Goal: Task Accomplishment & Management: Complete application form

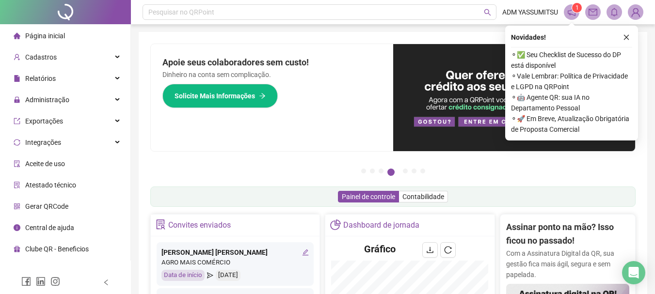
click at [32, 34] on span "Página inicial" at bounding box center [45, 36] width 40 height 8
click at [632, 36] on button "button" at bounding box center [627, 38] width 12 height 12
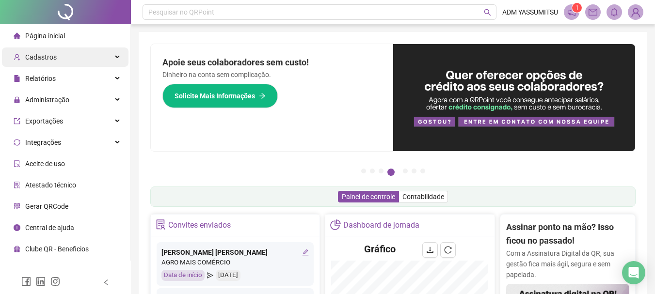
click at [39, 59] on span "Cadastros" at bounding box center [41, 57] width 32 height 8
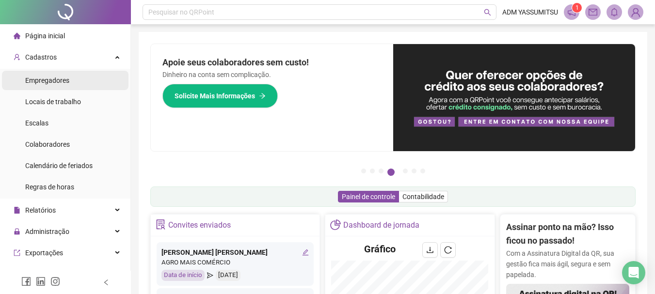
click at [51, 78] on span "Empregadores" at bounding box center [47, 81] width 44 height 8
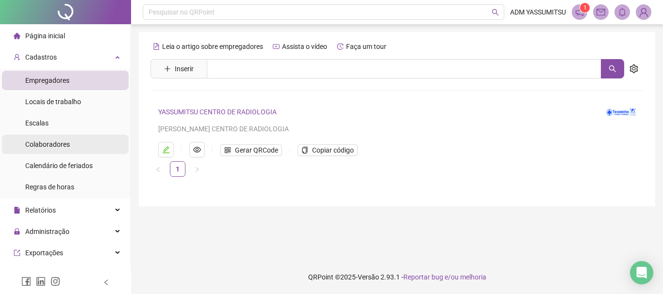
click at [47, 143] on span "Colaboradores" at bounding box center [47, 145] width 45 height 8
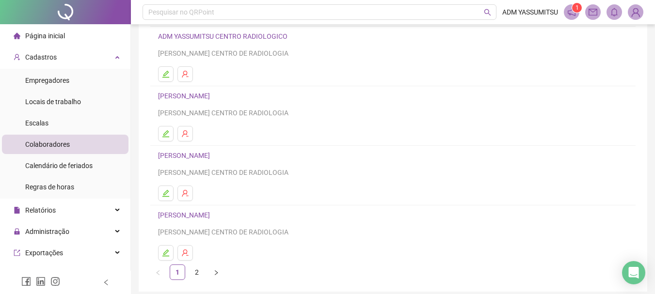
scroll to position [175, 0]
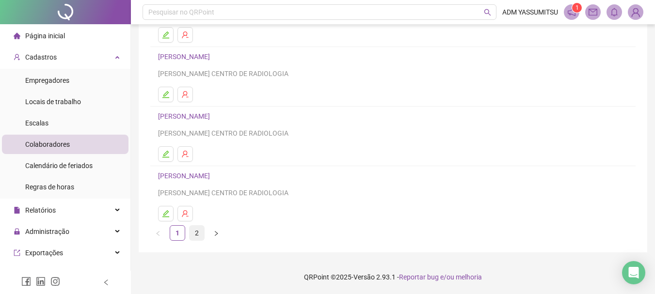
click at [195, 232] on link "2" at bounding box center [197, 233] width 15 height 15
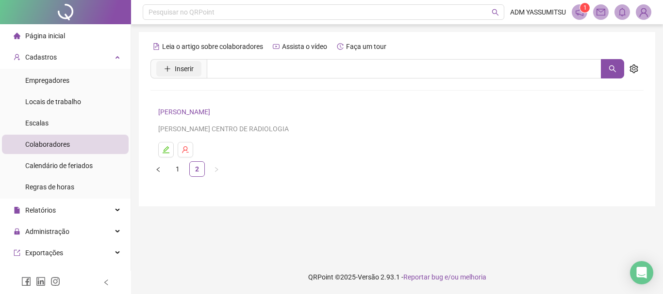
click at [178, 68] on span "Inserir" at bounding box center [184, 69] width 19 height 11
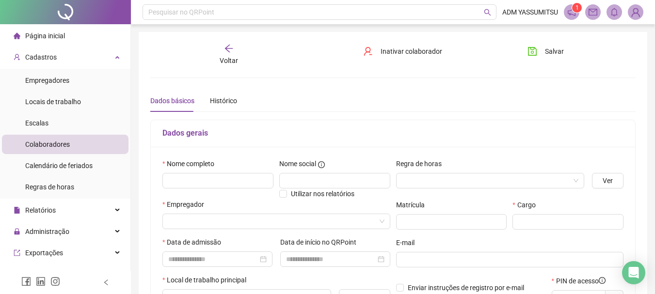
type input "*****"
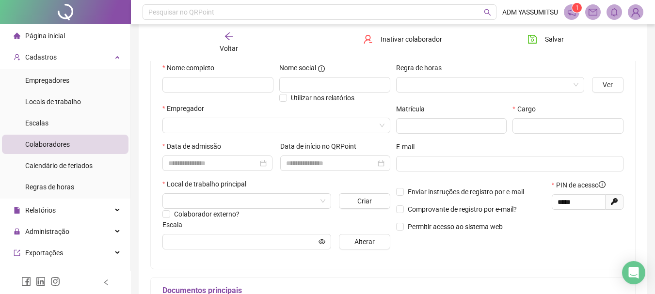
scroll to position [97, 0]
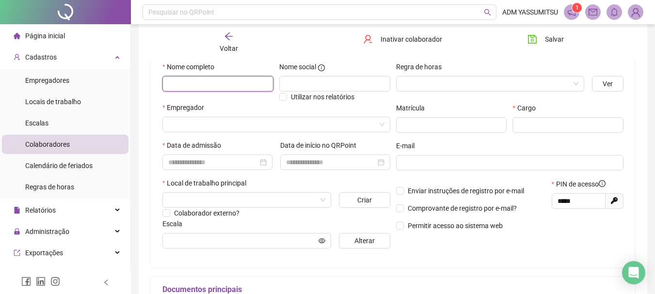
click at [191, 82] on input "text" at bounding box center [218, 84] width 111 height 16
click at [58, 145] on span "Colaboradores" at bounding box center [47, 145] width 45 height 8
click at [225, 31] on div "Voltar Inativar colaborador Salvar" at bounding box center [393, 42] width 493 height 37
click at [225, 35] on icon "arrow-left" at bounding box center [229, 37] width 10 height 10
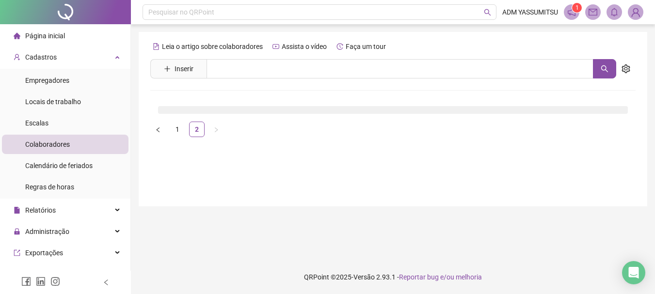
scroll to position [0, 0]
click at [176, 127] on link "1" at bounding box center [177, 129] width 15 height 15
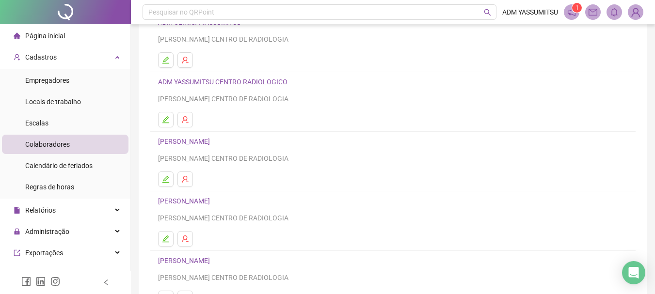
scroll to position [97, 0]
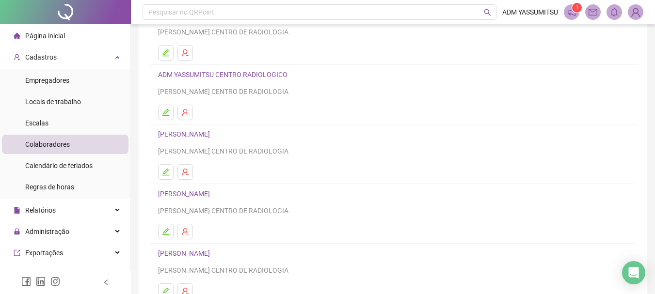
click at [213, 133] on link "DANIELA RODRIGUES SANTOS" at bounding box center [185, 135] width 55 height 8
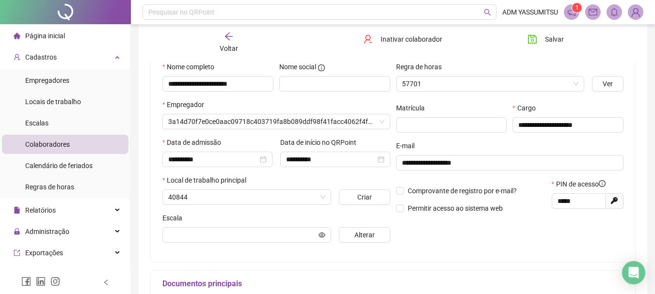
scroll to position [102, 0]
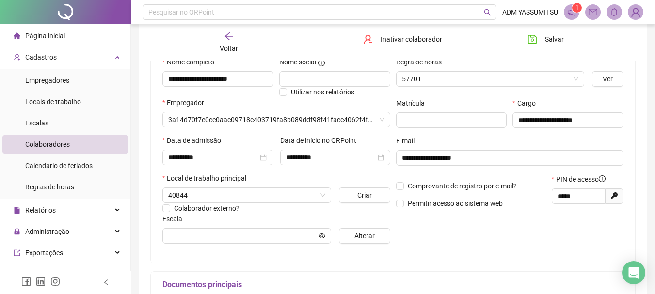
type input "**********"
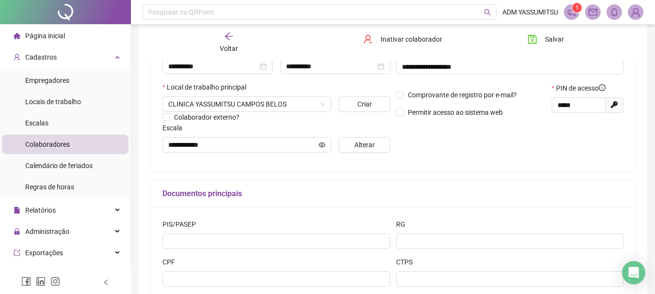
scroll to position [194, 0]
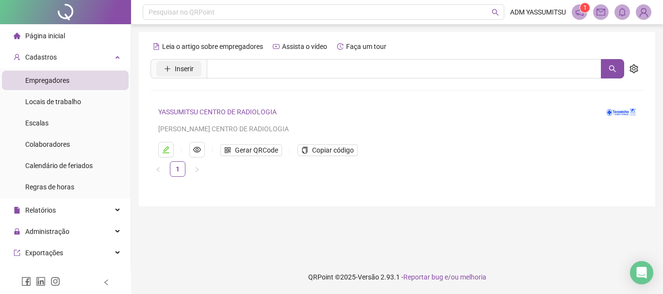
click at [186, 70] on span "Inserir" at bounding box center [184, 69] width 19 height 11
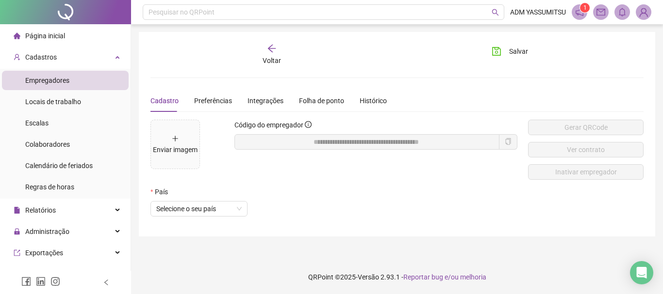
click at [51, 38] on span "Página inicial" at bounding box center [45, 36] width 40 height 8
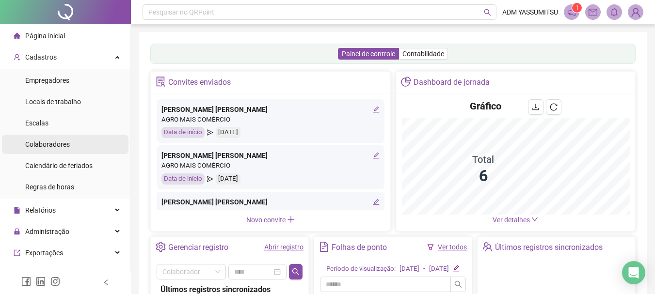
click at [42, 145] on span "Colaboradores" at bounding box center [47, 145] width 45 height 8
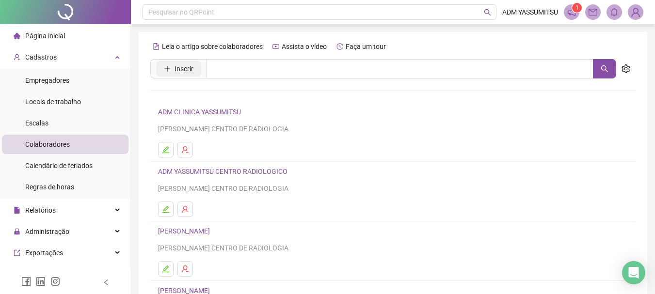
click at [178, 67] on span "Inserir" at bounding box center [184, 69] width 19 height 11
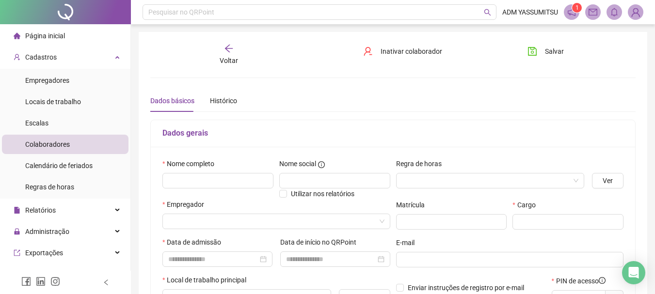
type input "*****"
click at [198, 181] on input "text" at bounding box center [218, 181] width 111 height 16
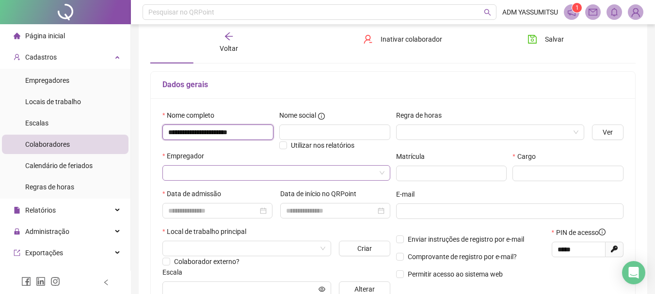
type input "**********"
click at [190, 172] on input "search" at bounding box center [272, 173] width 208 height 15
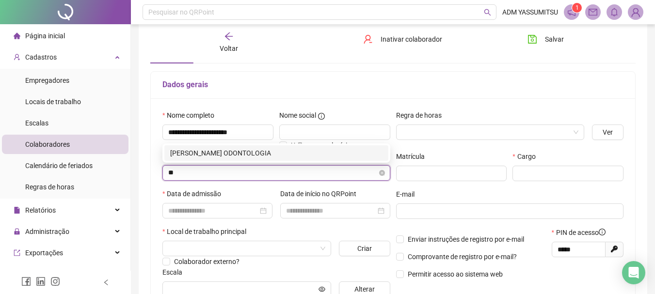
type input "*"
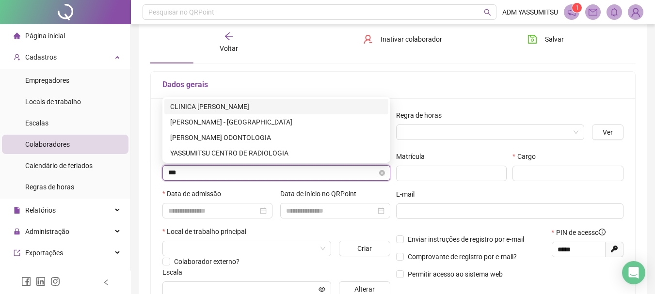
type input "****"
click at [246, 151] on div "YASSUMITSU CENTRO DE RADIOLOGIA" at bounding box center [276, 153] width 212 height 11
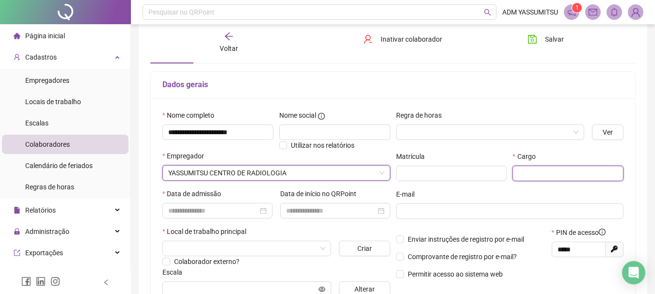
click at [548, 177] on input "text" at bounding box center [568, 174] width 111 height 16
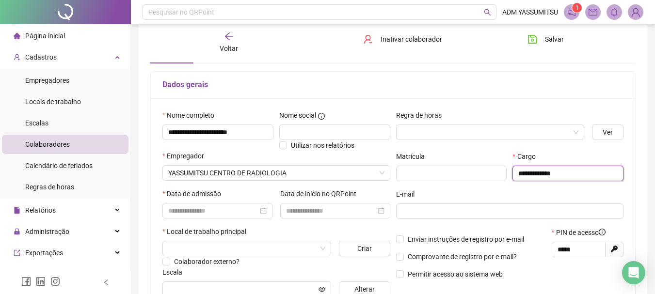
scroll to position [97, 0]
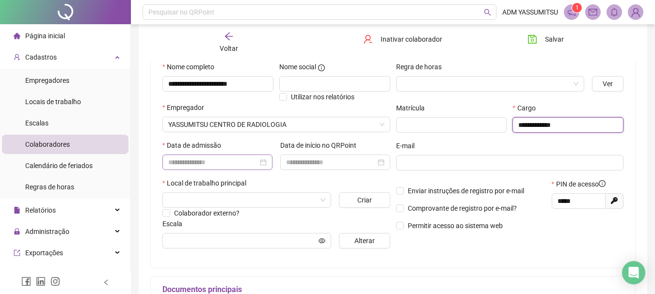
click at [180, 156] on div at bounding box center [218, 163] width 110 height 16
type input "**********"
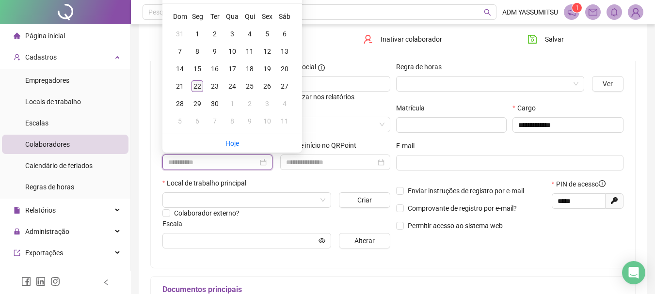
type input "**********"
click at [196, 86] on div "22" at bounding box center [198, 87] width 12 height 12
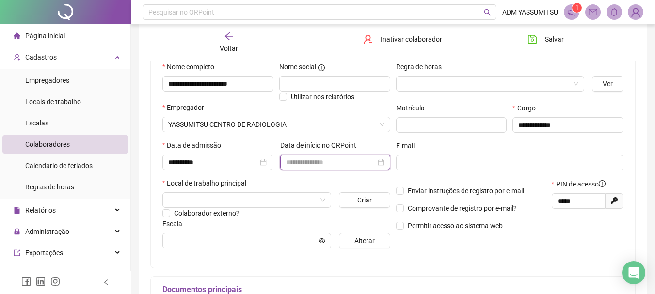
click at [302, 164] on input at bounding box center [331, 162] width 90 height 11
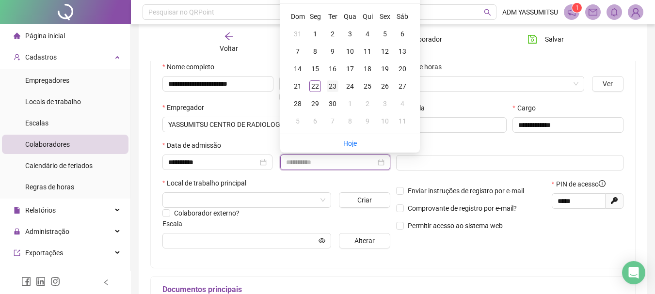
type input "**********"
click at [332, 83] on div "23" at bounding box center [333, 87] width 12 height 12
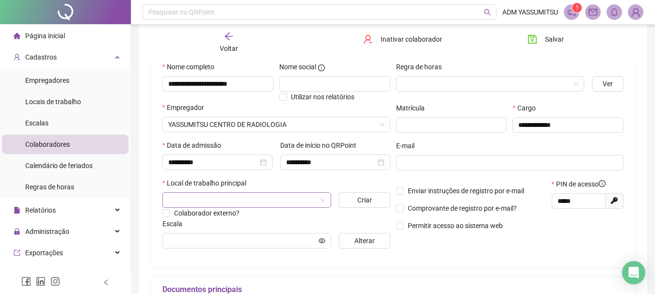
click at [203, 197] on input "search" at bounding box center [242, 200] width 148 height 15
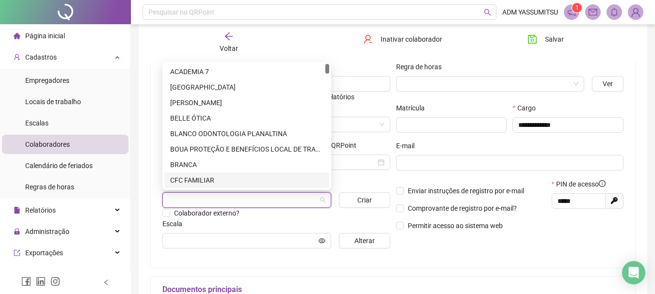
click at [183, 201] on input "search" at bounding box center [242, 200] width 148 height 15
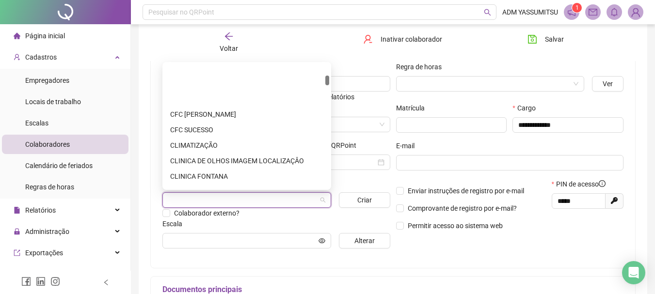
scroll to position [146, 0]
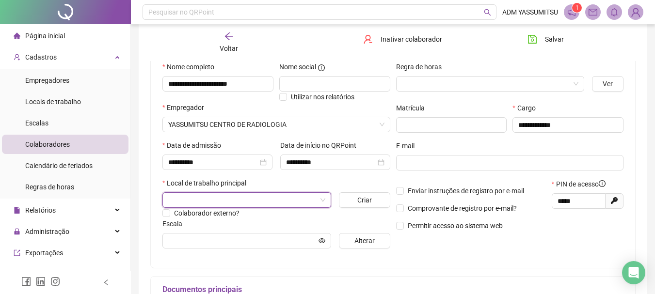
click at [383, 177] on div "**********" at bounding box center [336, 159] width 118 height 38
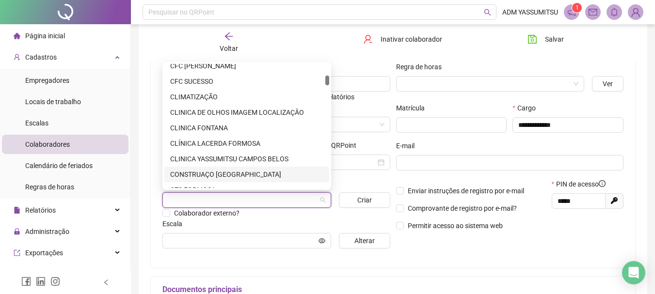
click at [217, 202] on input "search" at bounding box center [242, 200] width 148 height 15
click at [237, 157] on div "CLINICA YASSUMITSU CAMPOS BELOS" at bounding box center [246, 159] width 153 height 11
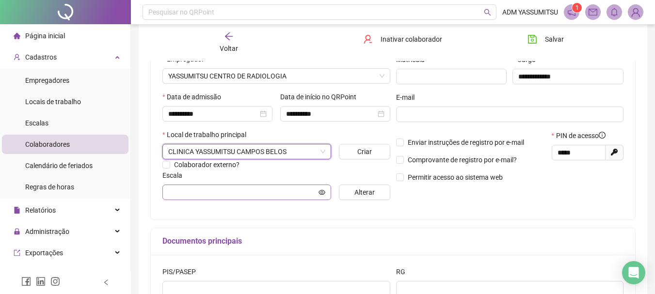
click at [189, 199] on span at bounding box center [247, 193] width 169 height 16
click at [282, 196] on input "text" at bounding box center [242, 192] width 148 height 11
click at [373, 192] on span "Alterar" at bounding box center [365, 192] width 20 height 11
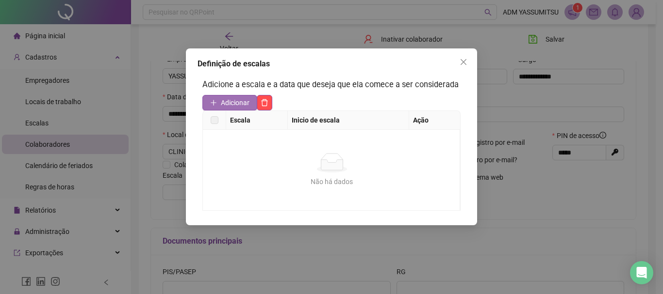
click at [220, 104] on button "Adicionar" at bounding box center [229, 103] width 55 height 16
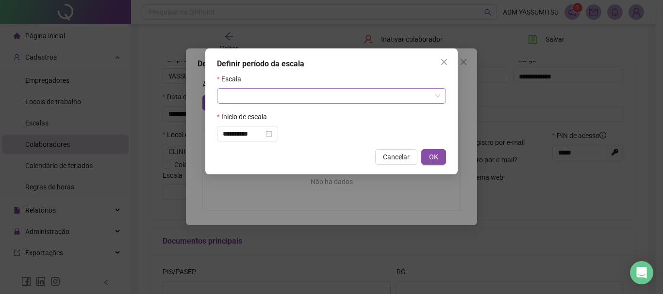
click at [241, 101] on input "search" at bounding box center [327, 96] width 209 height 15
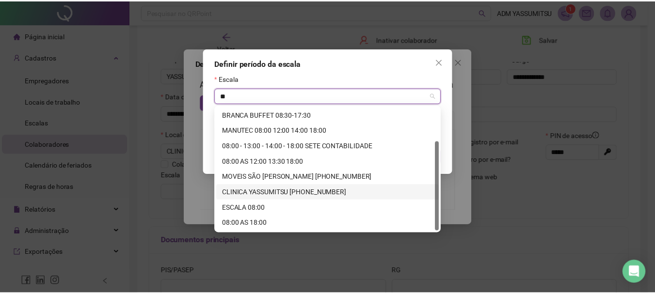
scroll to position [0, 0]
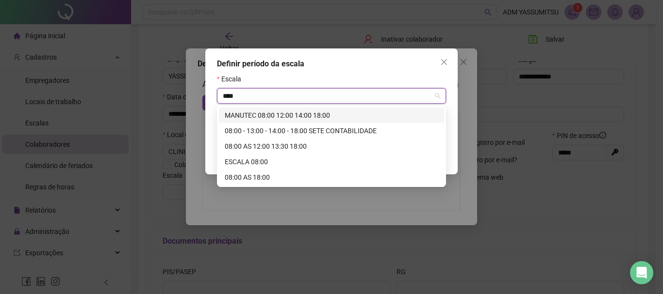
type input "*****"
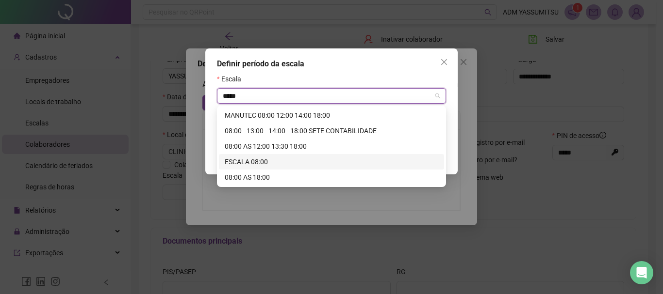
click at [246, 160] on div "ESCALA 08:00" at bounding box center [331, 162] width 213 height 11
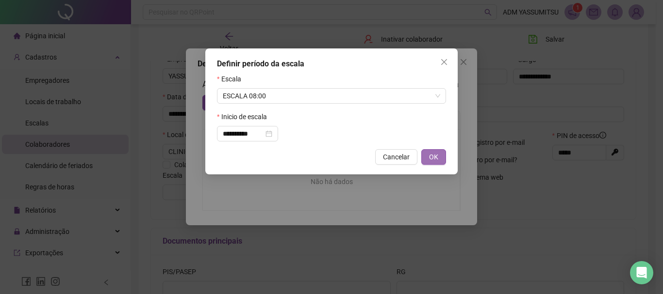
click at [440, 153] on button "OK" at bounding box center [433, 157] width 25 height 16
type input "**********"
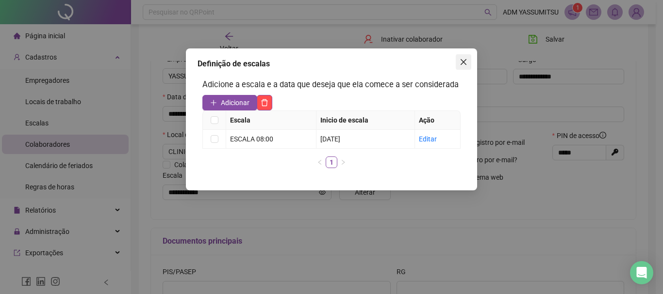
click at [462, 62] on icon "close" at bounding box center [463, 62] width 8 height 8
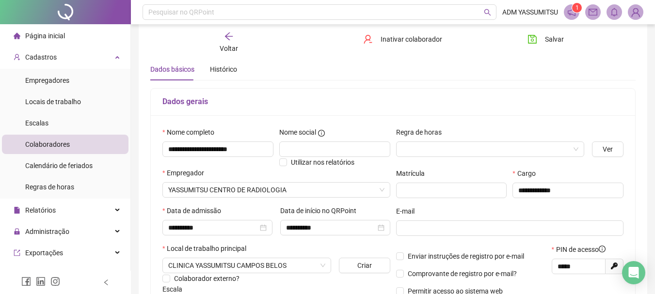
scroll to position [49, 0]
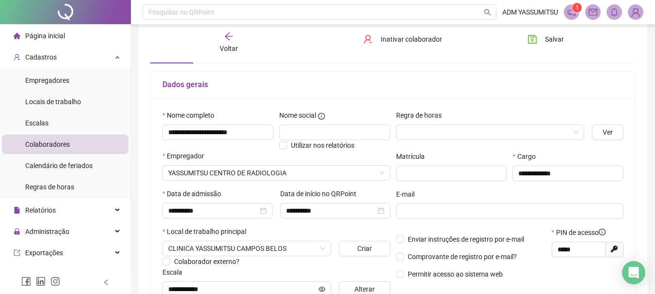
click at [437, 123] on div "Regra de horas" at bounding box center [490, 117] width 189 height 15
click at [436, 130] on input "search" at bounding box center [486, 132] width 168 height 15
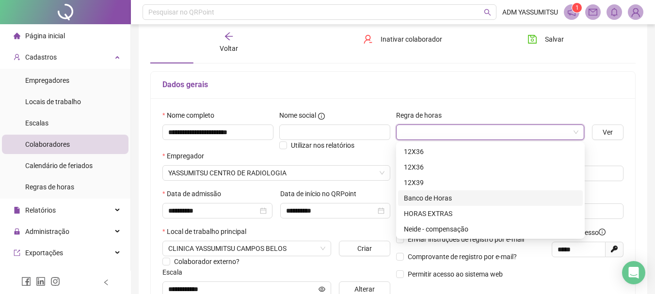
click at [430, 196] on div "Banco de Horas" at bounding box center [490, 198] width 173 height 11
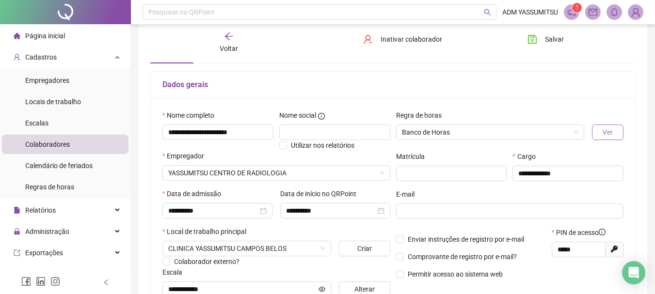
click at [603, 134] on button "Ver" at bounding box center [608, 133] width 32 height 16
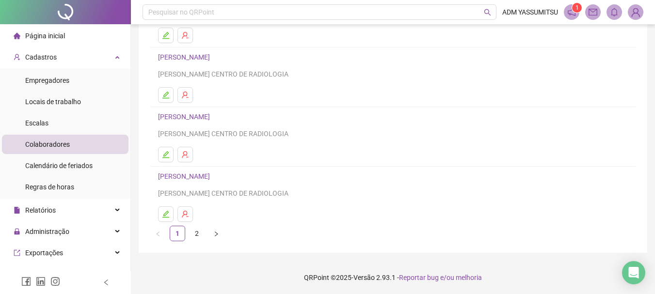
scroll to position [175, 0]
click at [196, 231] on link "2" at bounding box center [197, 233] width 15 height 15
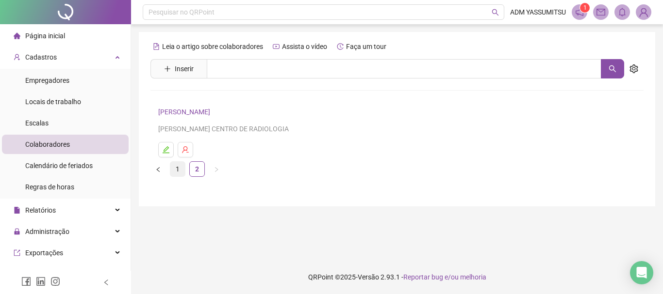
click at [178, 173] on link "1" at bounding box center [177, 169] width 15 height 15
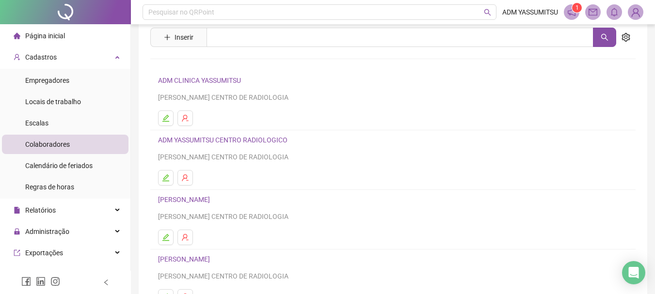
scroll to position [49, 0]
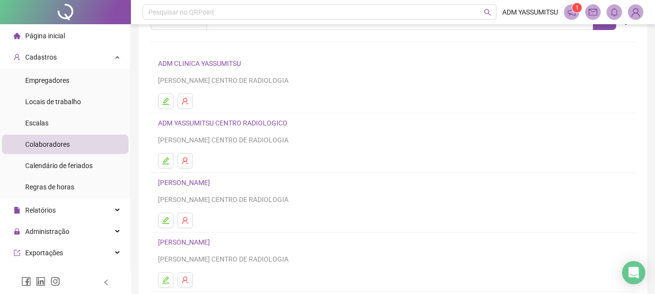
click at [203, 181] on link "DANIELA RODRIGUES SANTOS" at bounding box center [185, 183] width 55 height 8
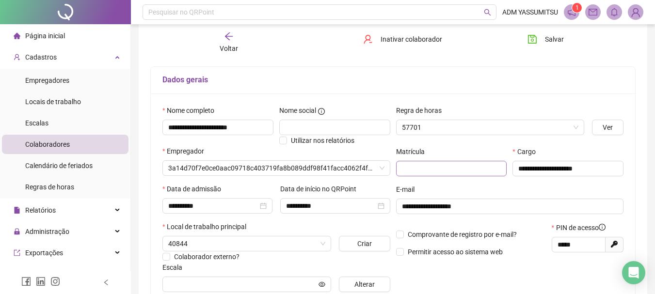
type input "**********"
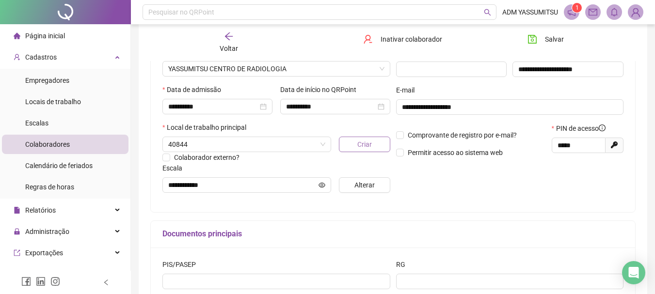
scroll to position [150, 0]
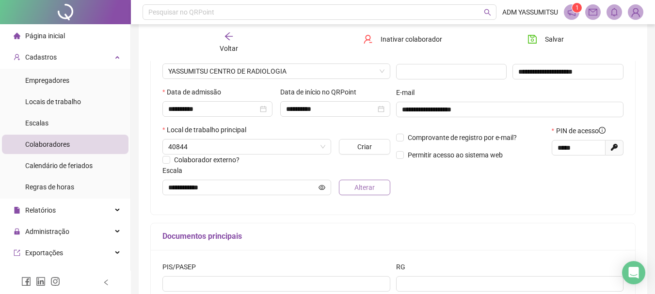
click at [360, 188] on span "Alterar" at bounding box center [365, 187] width 20 height 11
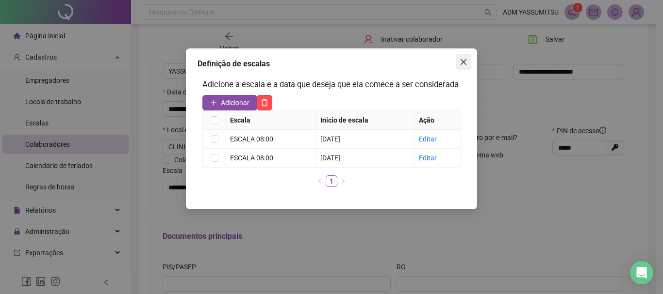
click at [463, 62] on icon "close" at bounding box center [463, 62] width 6 height 6
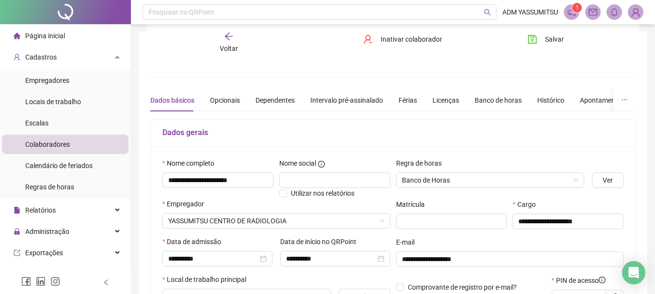
scroll to position [0, 0]
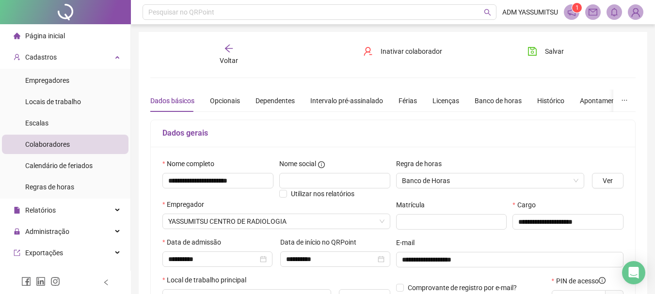
click at [34, 145] on span "Colaboradores" at bounding box center [47, 145] width 45 height 8
click at [231, 48] on icon "arrow-left" at bounding box center [229, 49] width 10 height 10
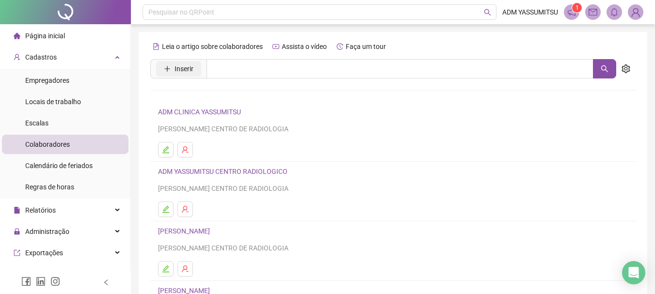
click at [175, 68] on span "Inserir" at bounding box center [184, 69] width 19 height 11
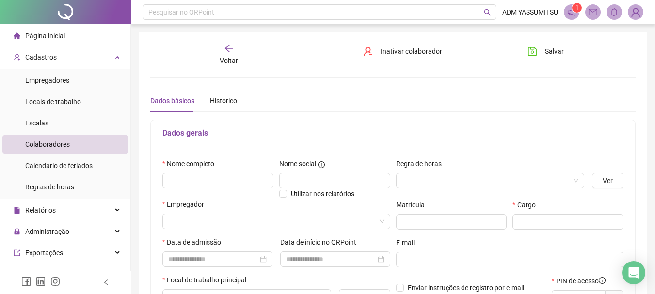
type input "*****"
click at [193, 180] on input "text" at bounding box center [218, 181] width 111 height 16
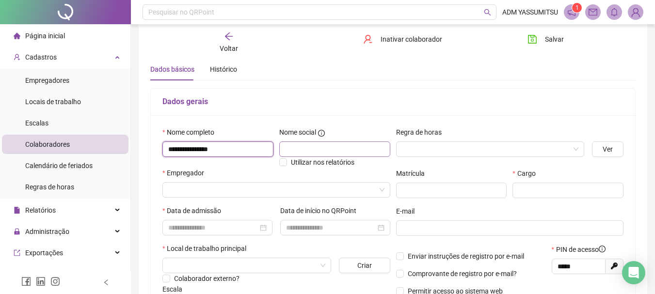
scroll to position [49, 0]
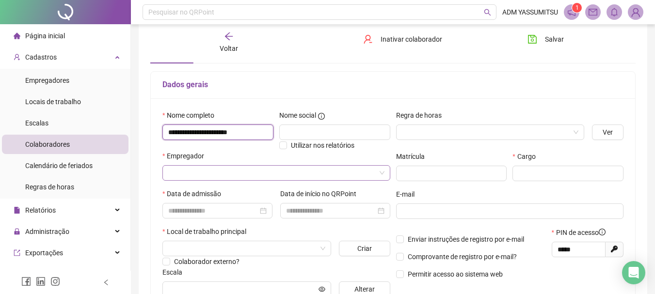
type input "**********"
click at [203, 172] on input "search" at bounding box center [272, 173] width 208 height 15
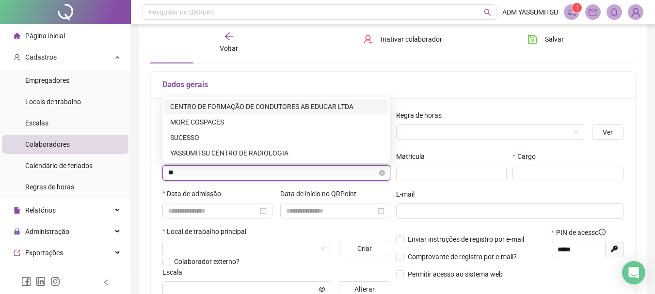
type input "***"
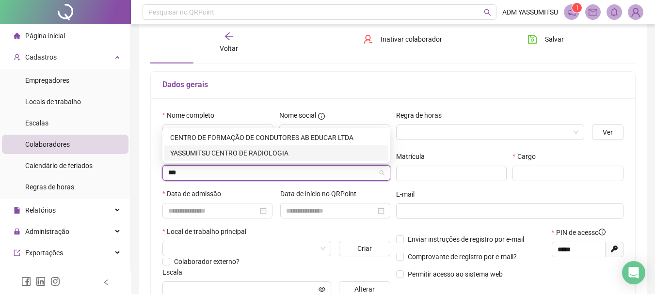
click at [229, 154] on div "YASSUMITSU CENTRO DE RADIOLOGIA" at bounding box center [276, 153] width 212 height 11
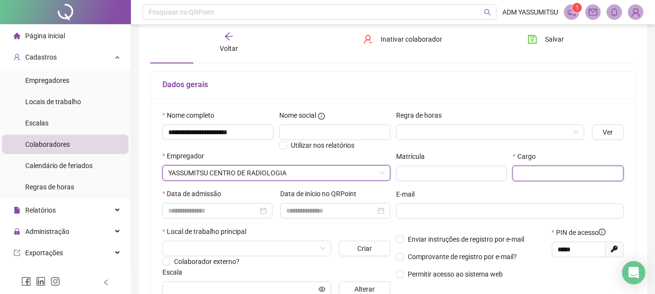
click at [542, 174] on input "text" at bounding box center [568, 174] width 111 height 16
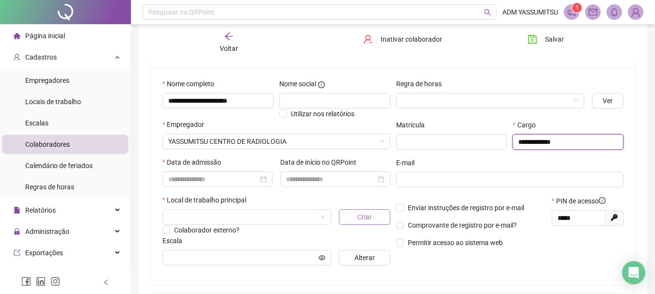
scroll to position [97, 0]
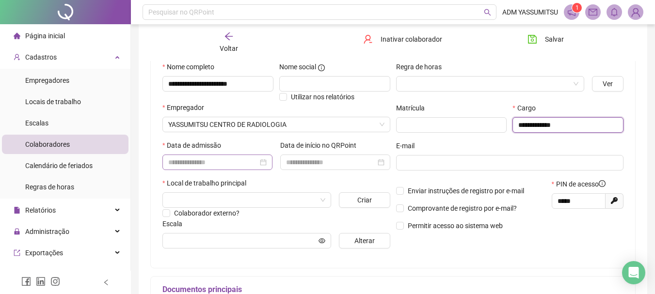
type input "**********"
click at [184, 163] on input at bounding box center [213, 162] width 90 height 11
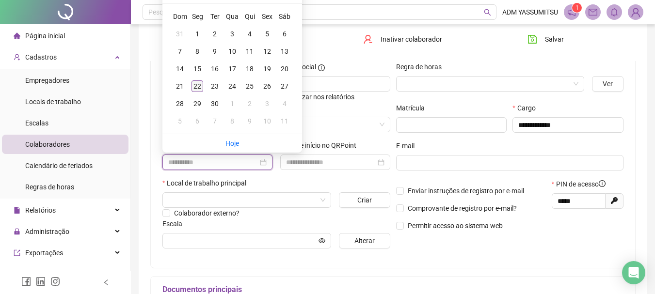
type input "**********"
click at [201, 87] on div "22" at bounding box center [198, 87] width 12 height 12
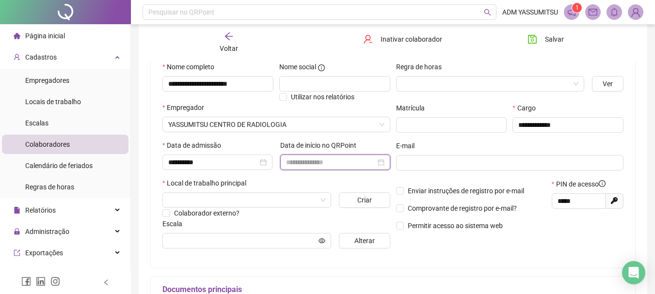
click at [302, 162] on input at bounding box center [331, 162] width 90 height 11
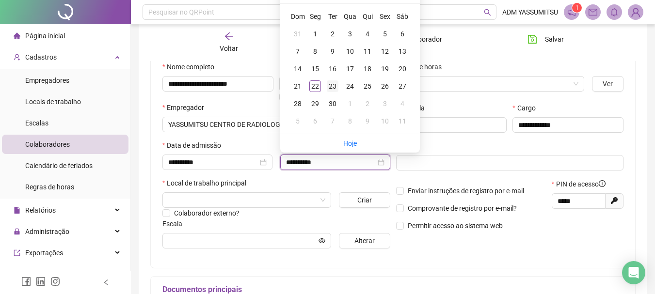
type input "**********"
click at [332, 87] on div "23" at bounding box center [333, 87] width 12 height 12
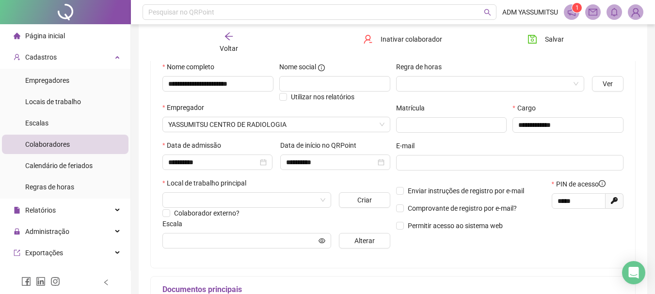
scroll to position [146, 0]
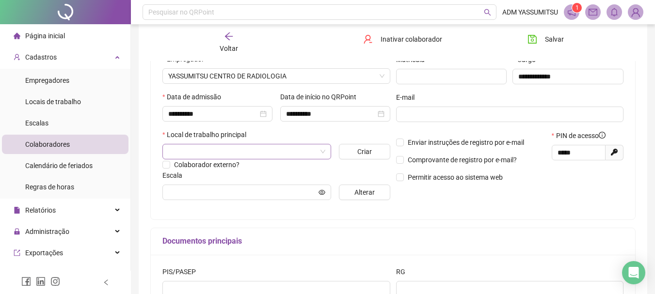
click at [212, 152] on input "search" at bounding box center [242, 152] width 148 height 15
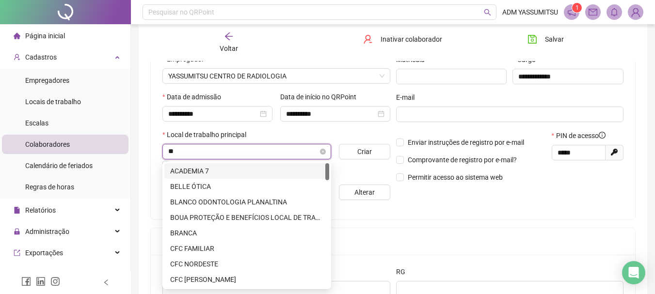
type input "***"
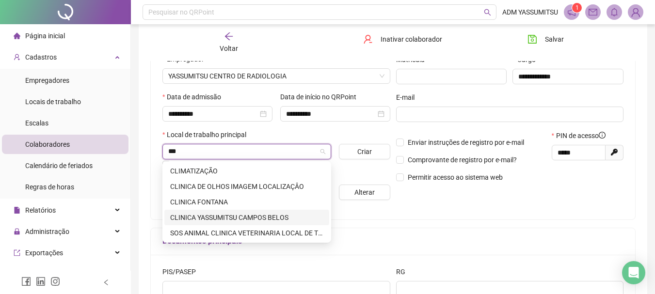
click at [257, 214] on div "CLINICA YASSUMITSU CAMPOS BELOS" at bounding box center [246, 217] width 153 height 11
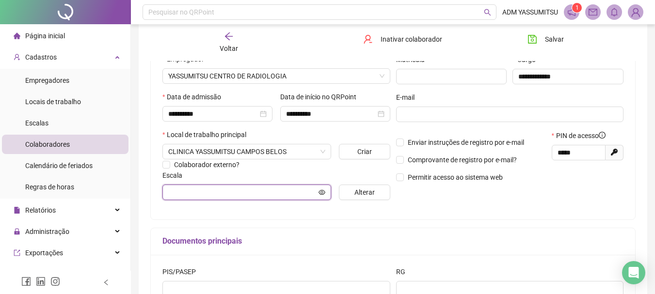
click at [189, 191] on input "text" at bounding box center [242, 192] width 148 height 11
click at [375, 193] on button "Alterar" at bounding box center [364, 193] width 51 height 16
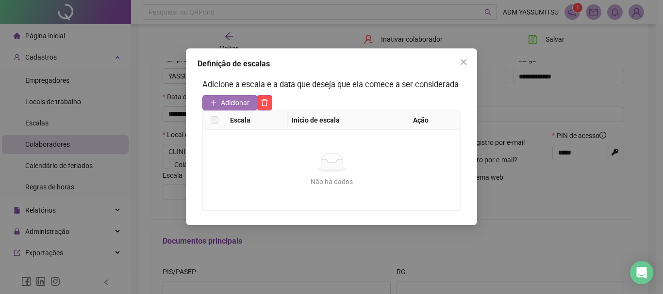
click at [223, 102] on span "Adicionar" at bounding box center [235, 103] width 29 height 11
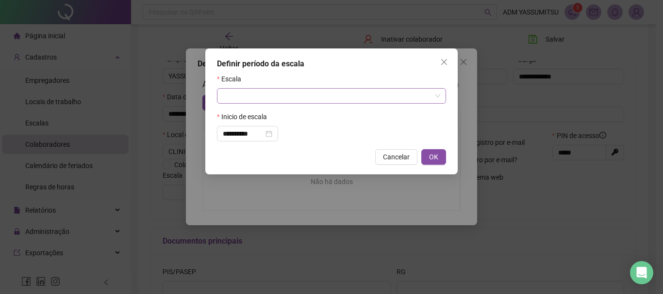
click at [244, 98] on input "search" at bounding box center [327, 96] width 209 height 15
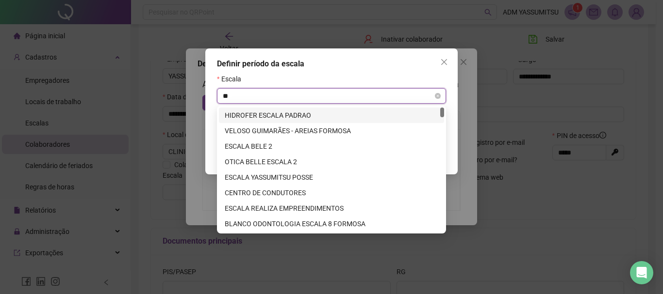
type input "*"
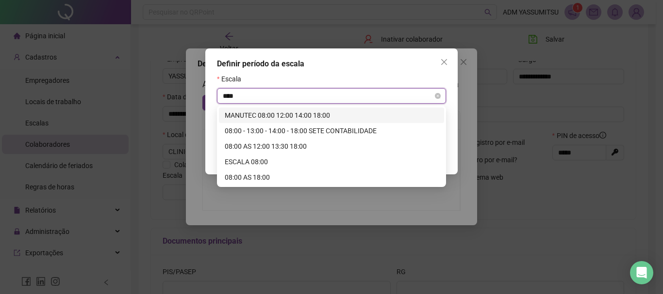
type input "*****"
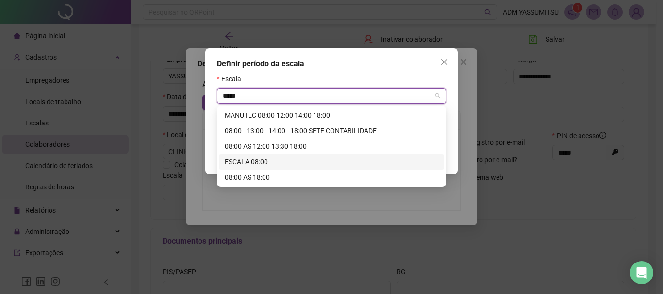
click at [235, 157] on div "ESCALA 08:00" at bounding box center [331, 162] width 213 height 11
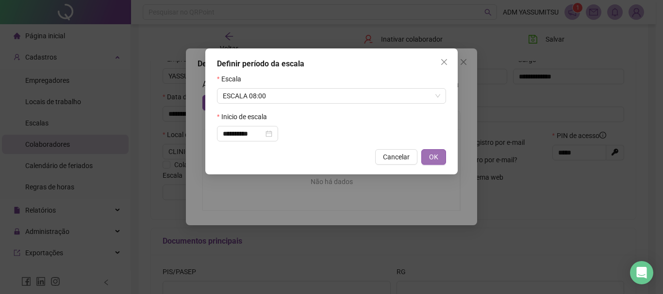
click at [431, 155] on span "OK" at bounding box center [433, 157] width 9 height 11
type input "**********"
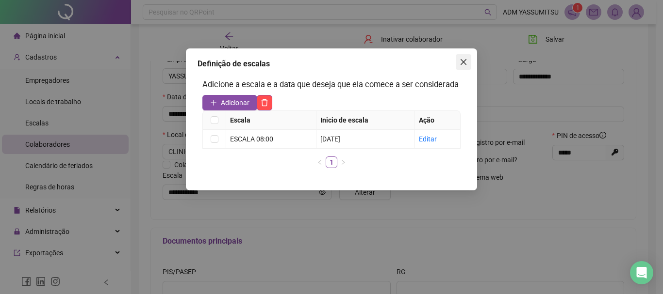
click at [466, 59] on icon "close" at bounding box center [463, 62] width 6 height 6
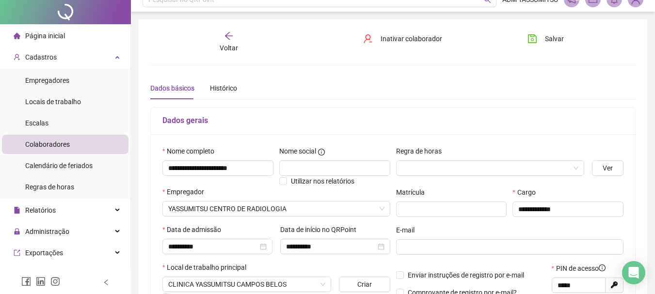
scroll to position [0, 0]
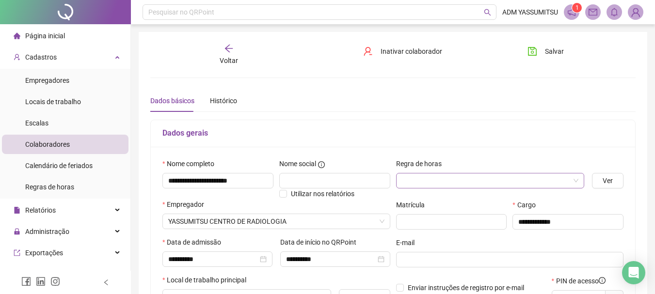
click at [440, 179] on input "search" at bounding box center [486, 181] width 168 height 15
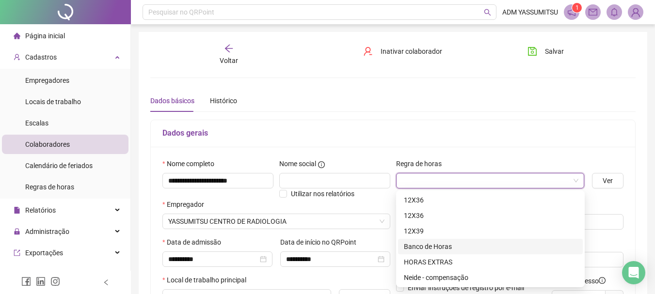
click at [429, 248] on div "Banco de Horas" at bounding box center [490, 247] width 173 height 11
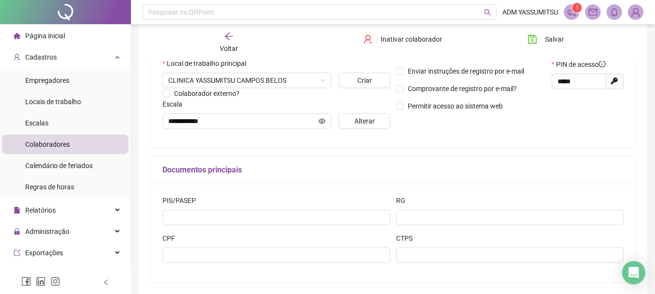
scroll to position [194, 0]
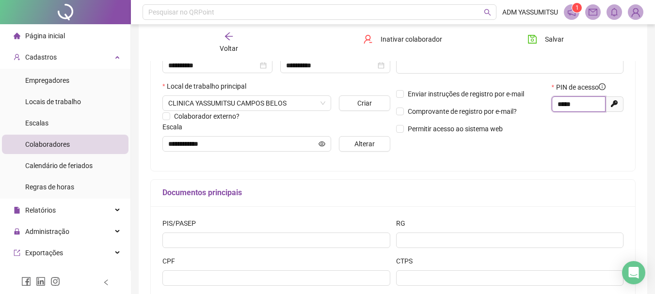
drag, startPoint x: 580, startPoint y: 104, endPoint x: 549, endPoint y: 108, distance: 31.8
click at [549, 108] on div "PIN de acesso ***** Gerar novo pin" at bounding box center [588, 111] width 78 height 59
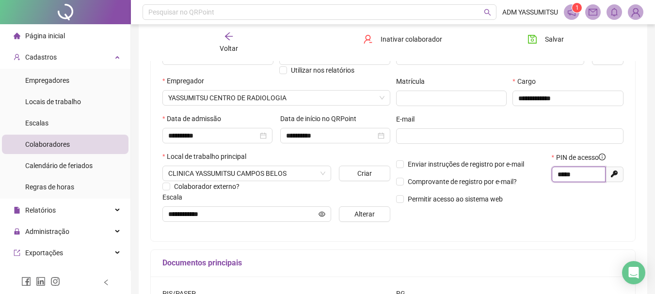
scroll to position [0, 0]
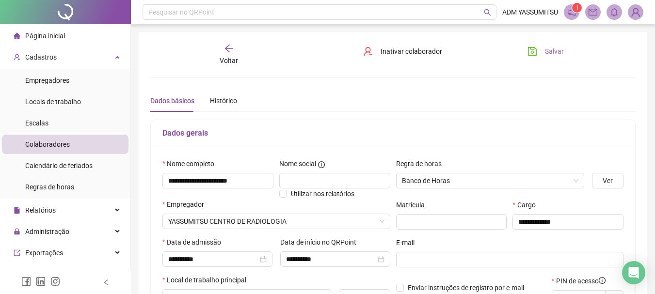
click at [559, 49] on span "Salvar" at bounding box center [554, 51] width 19 height 11
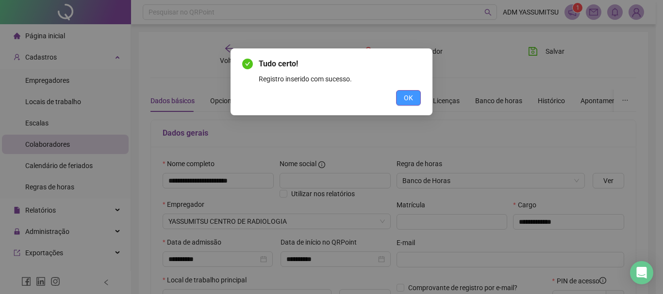
click at [404, 97] on span "OK" at bounding box center [408, 98] width 9 height 11
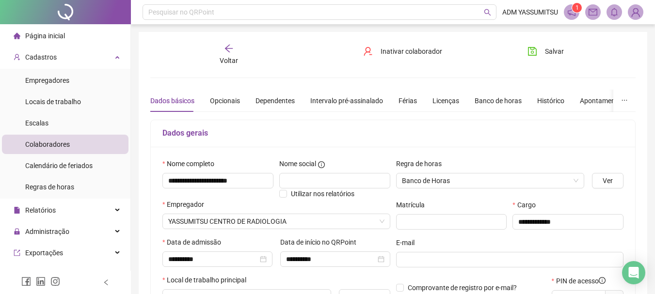
click at [34, 35] on span "Página inicial" at bounding box center [45, 36] width 40 height 8
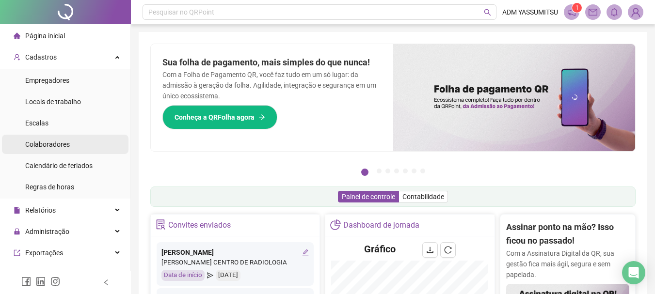
click at [49, 146] on span "Colaboradores" at bounding box center [47, 145] width 45 height 8
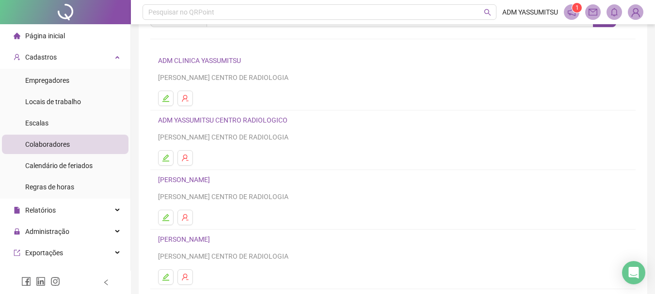
scroll to position [175, 0]
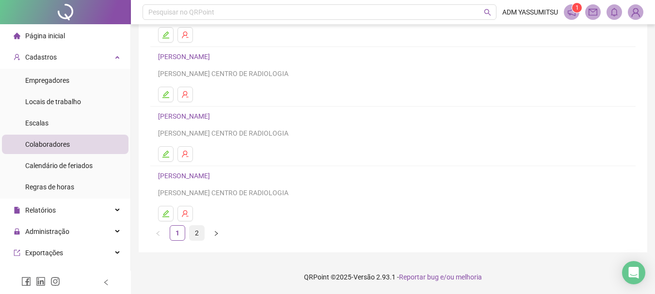
click at [194, 228] on link "2" at bounding box center [197, 233] width 15 height 15
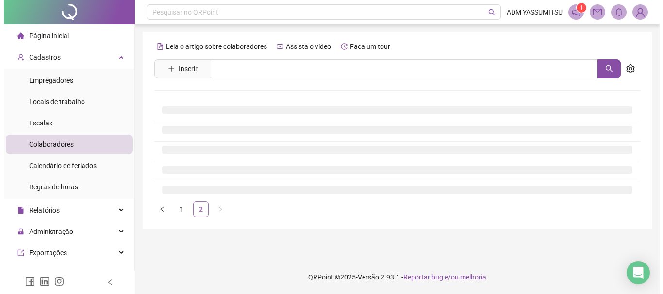
scroll to position [0, 0]
